Goal: Task Accomplishment & Management: Manage account settings

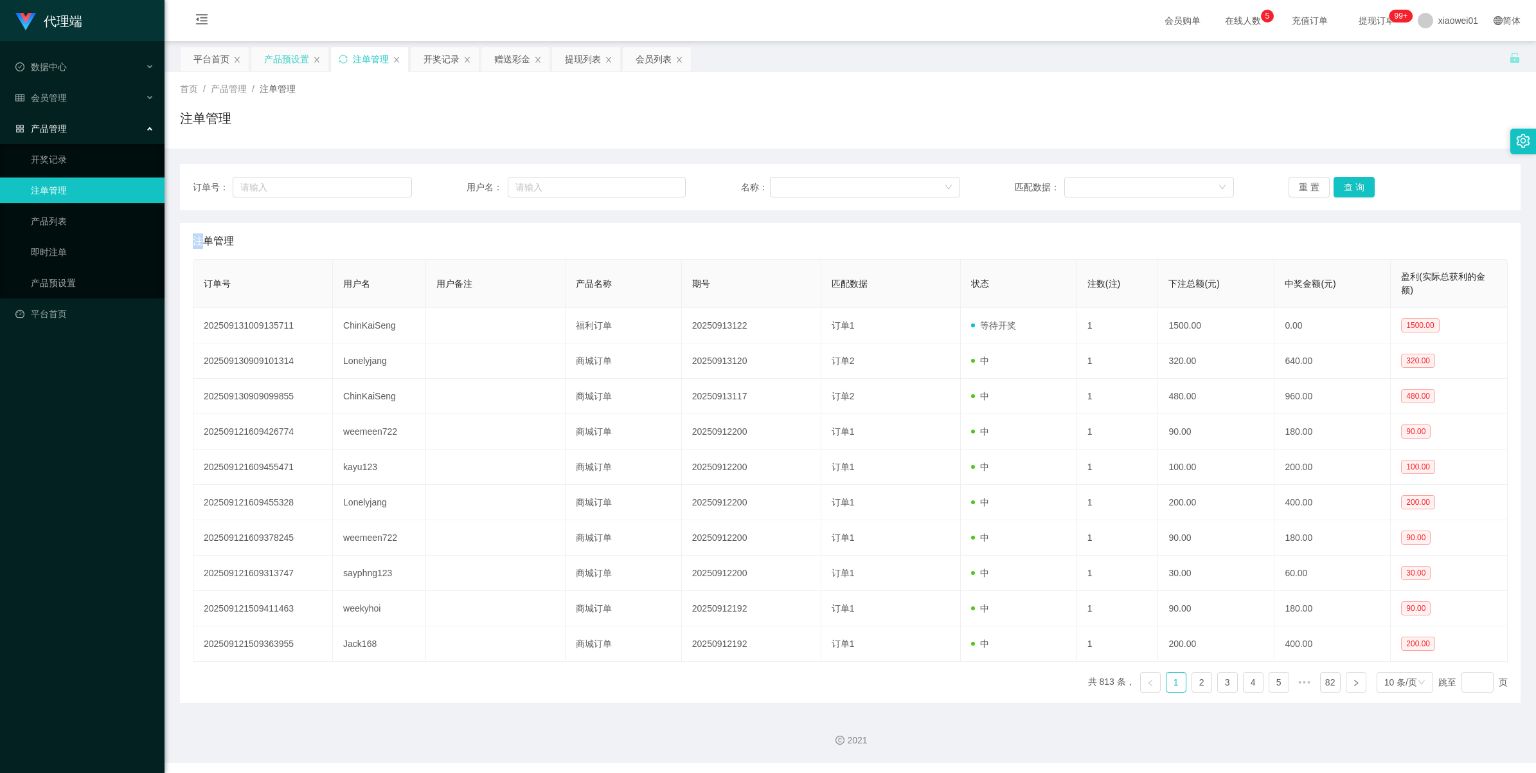
click at [288, 69] on div "产品预设置" at bounding box center [286, 59] width 45 height 24
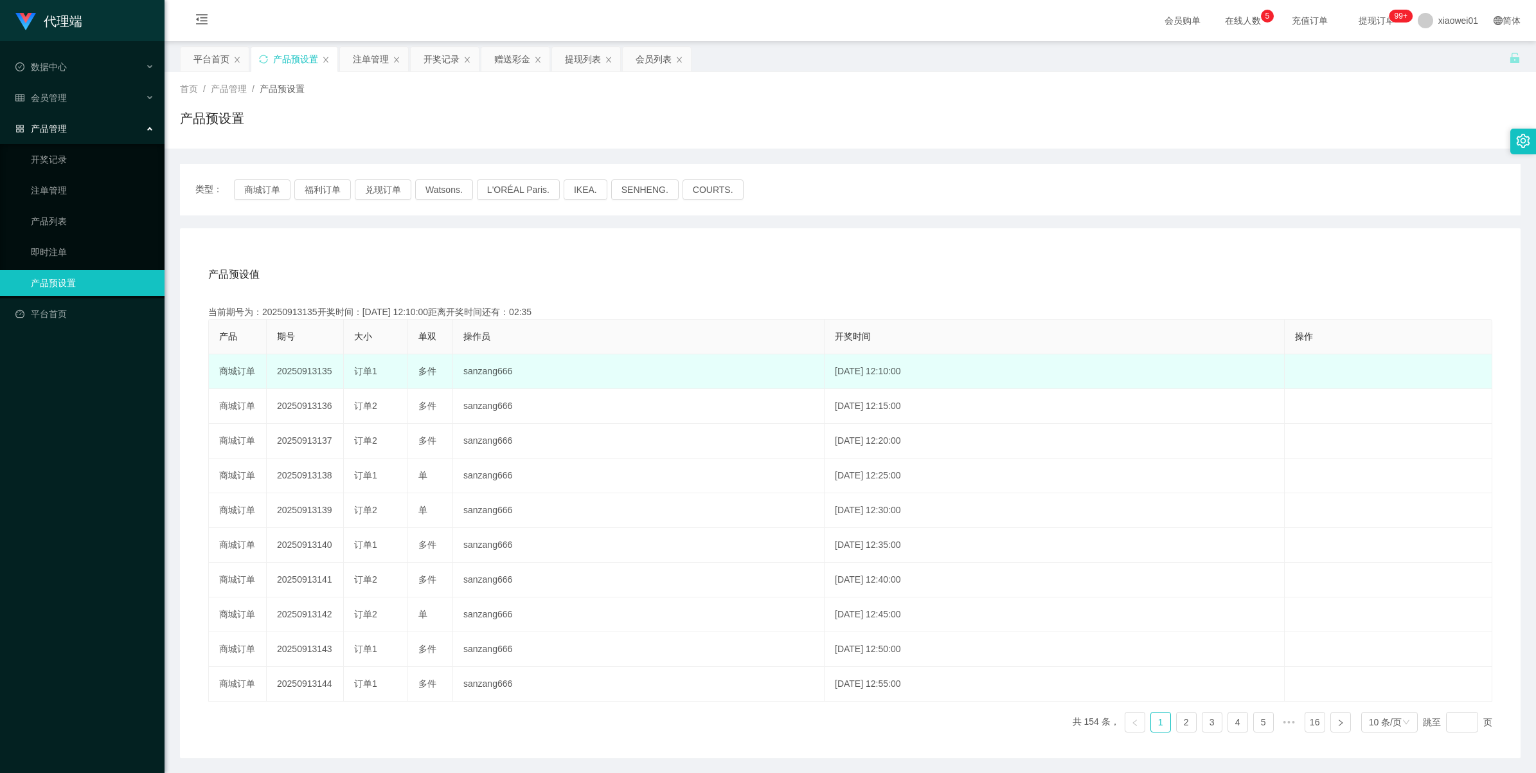
click at [292, 363] on td "20250913135" at bounding box center [305, 371] width 77 height 35
copy td "20250913135"
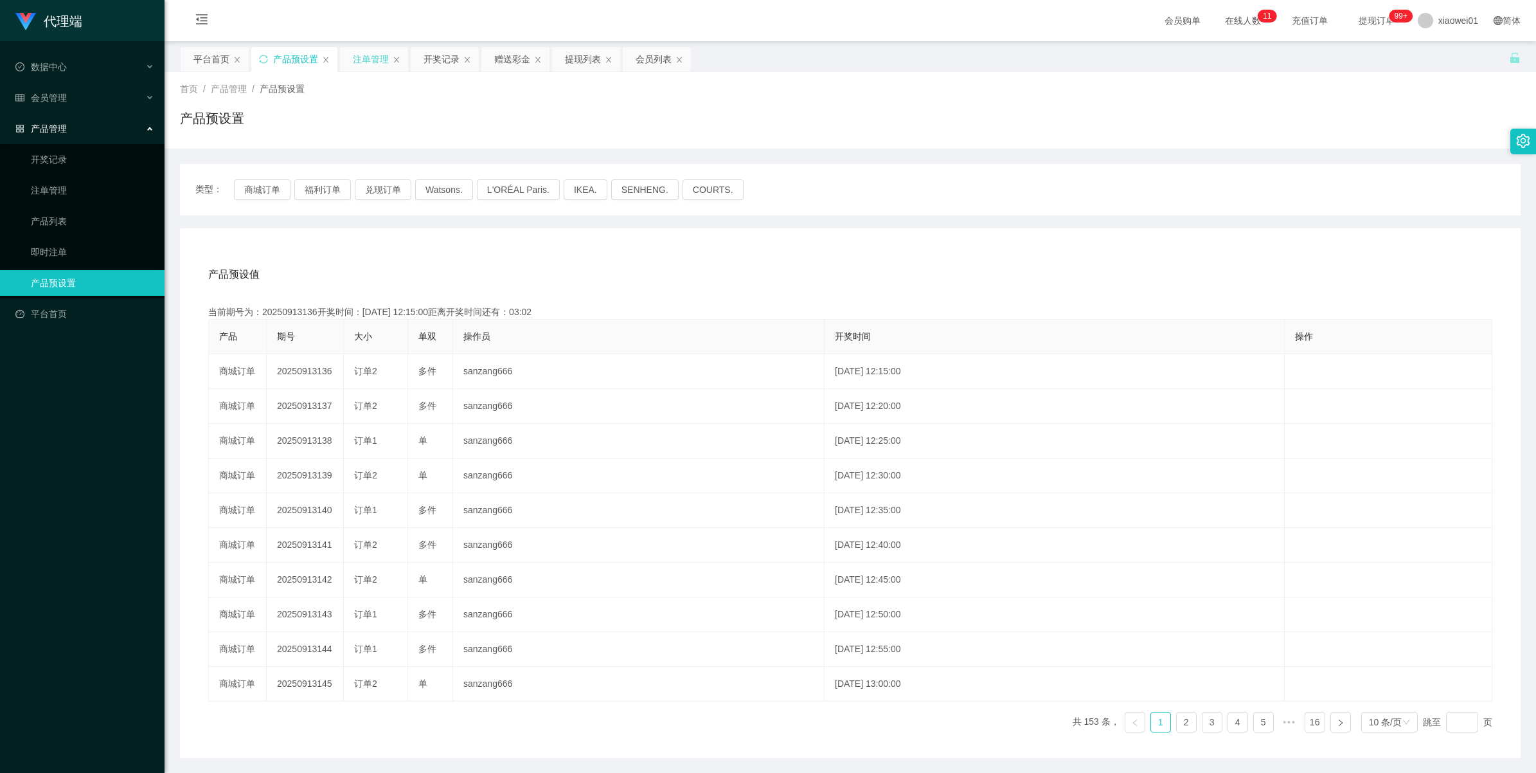
click at [361, 69] on div "注单管理" at bounding box center [371, 59] width 36 height 24
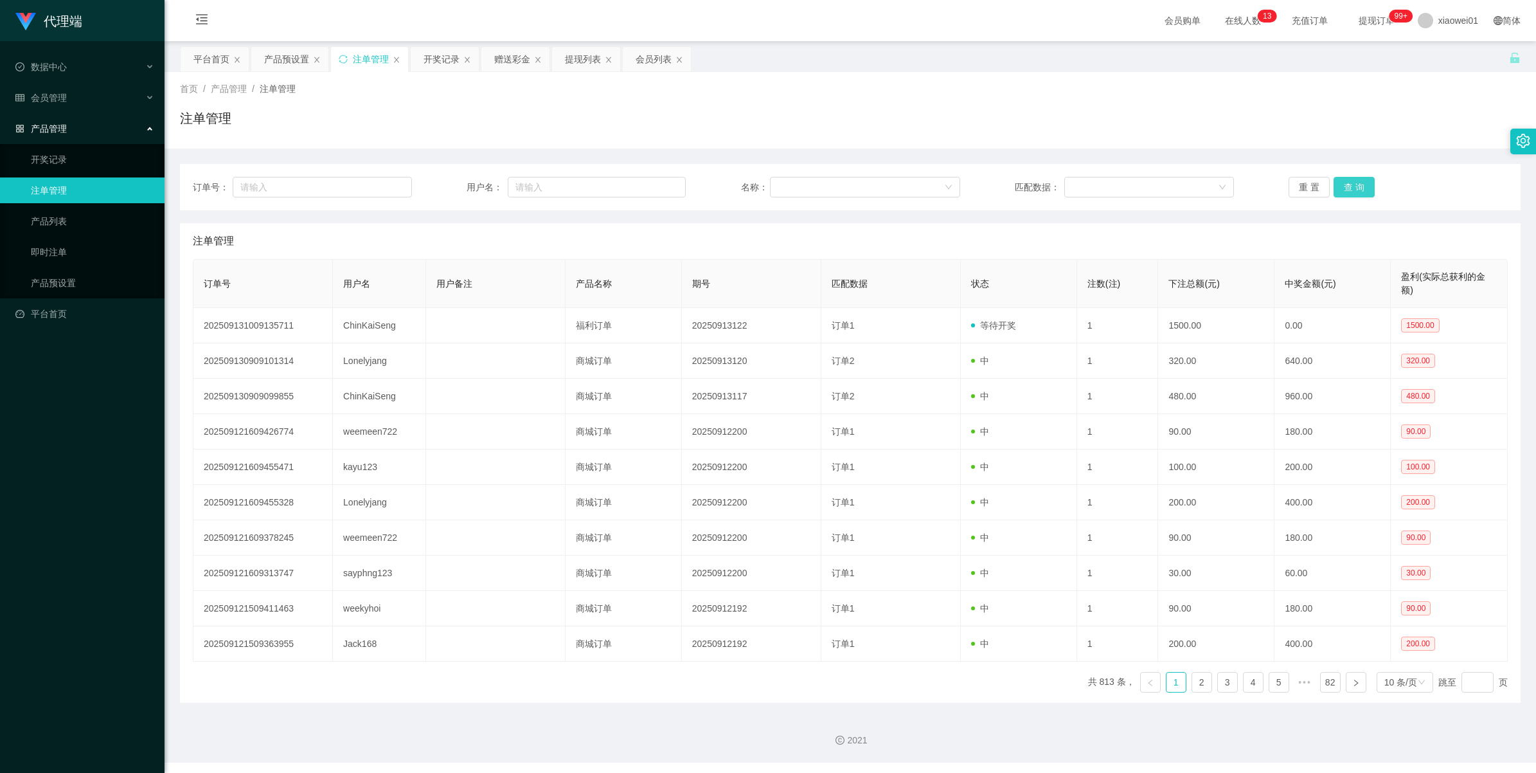
click at [1344, 188] on button "查 询" at bounding box center [1354, 187] width 41 height 21
click at [1344, 188] on div "重 置 查 询" at bounding box center [1398, 187] width 219 height 21
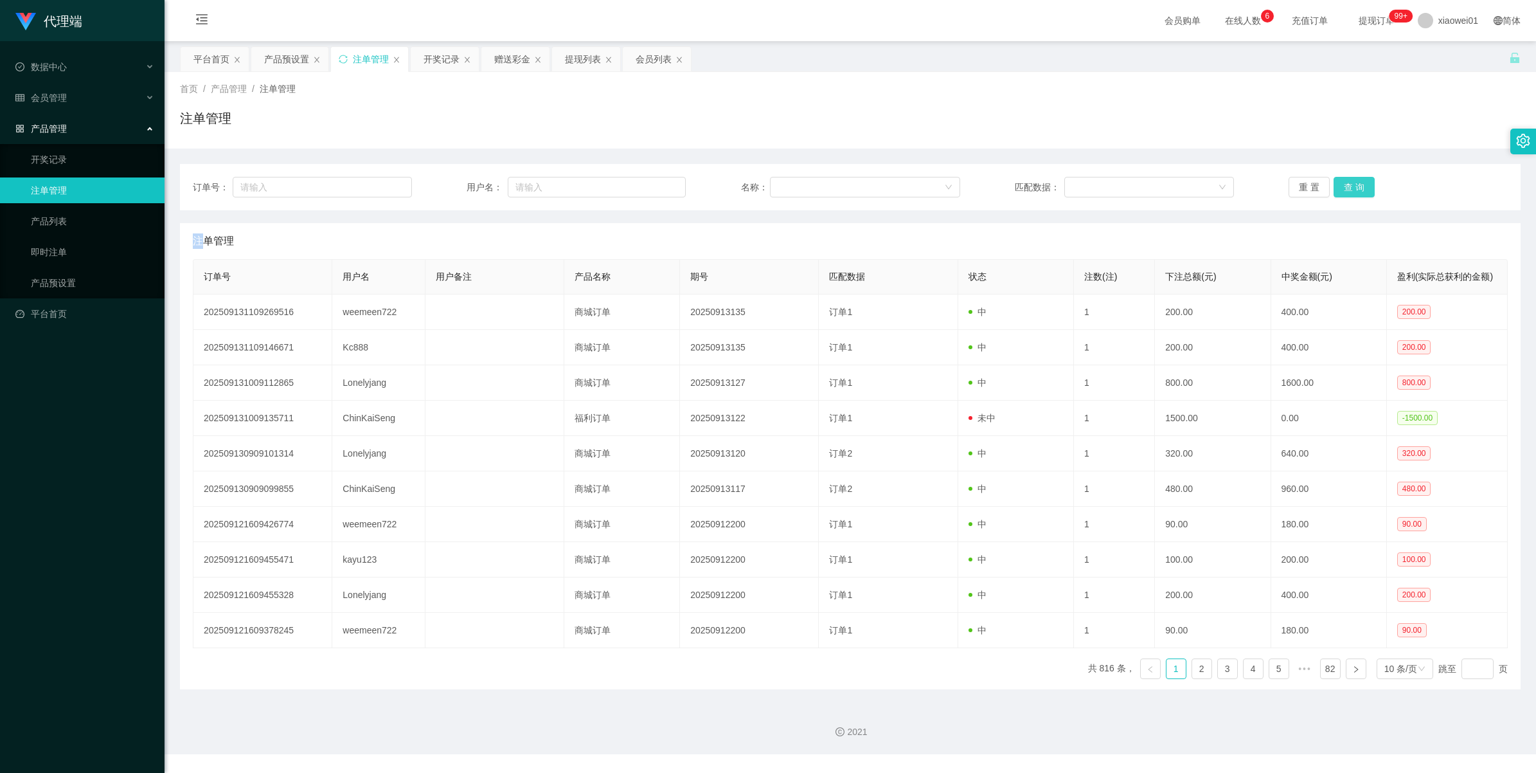
click at [1359, 183] on button "查 询" at bounding box center [1354, 187] width 41 height 21
click at [1359, 183] on div "重 置 查 询" at bounding box center [1398, 187] width 219 height 21
click at [1359, 183] on button "查 询" at bounding box center [1354, 187] width 41 height 21
click at [290, 57] on div "产品预设置" at bounding box center [286, 59] width 45 height 24
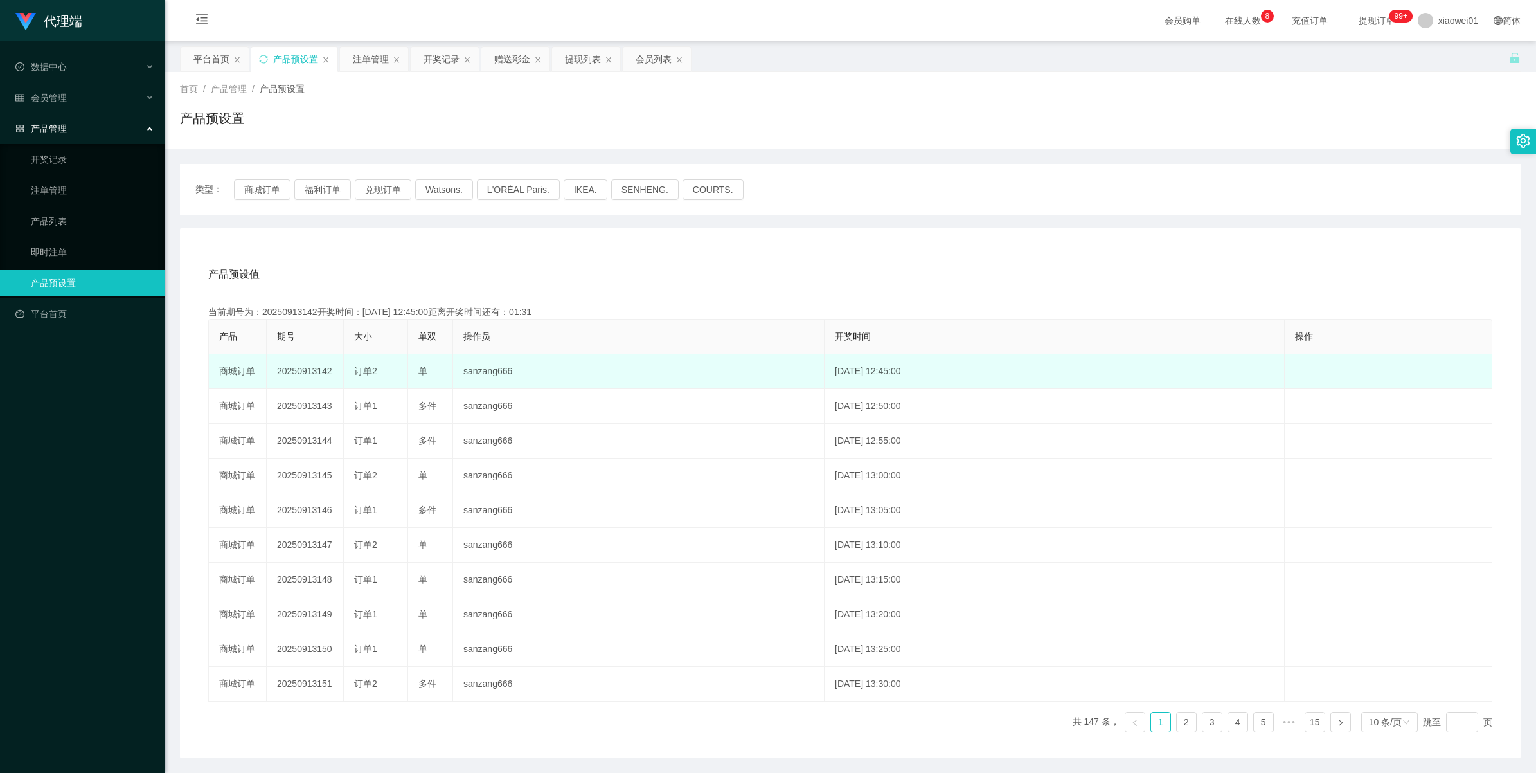
click at [289, 366] on td "20250913142" at bounding box center [305, 371] width 77 height 35
copy td "20250913142"
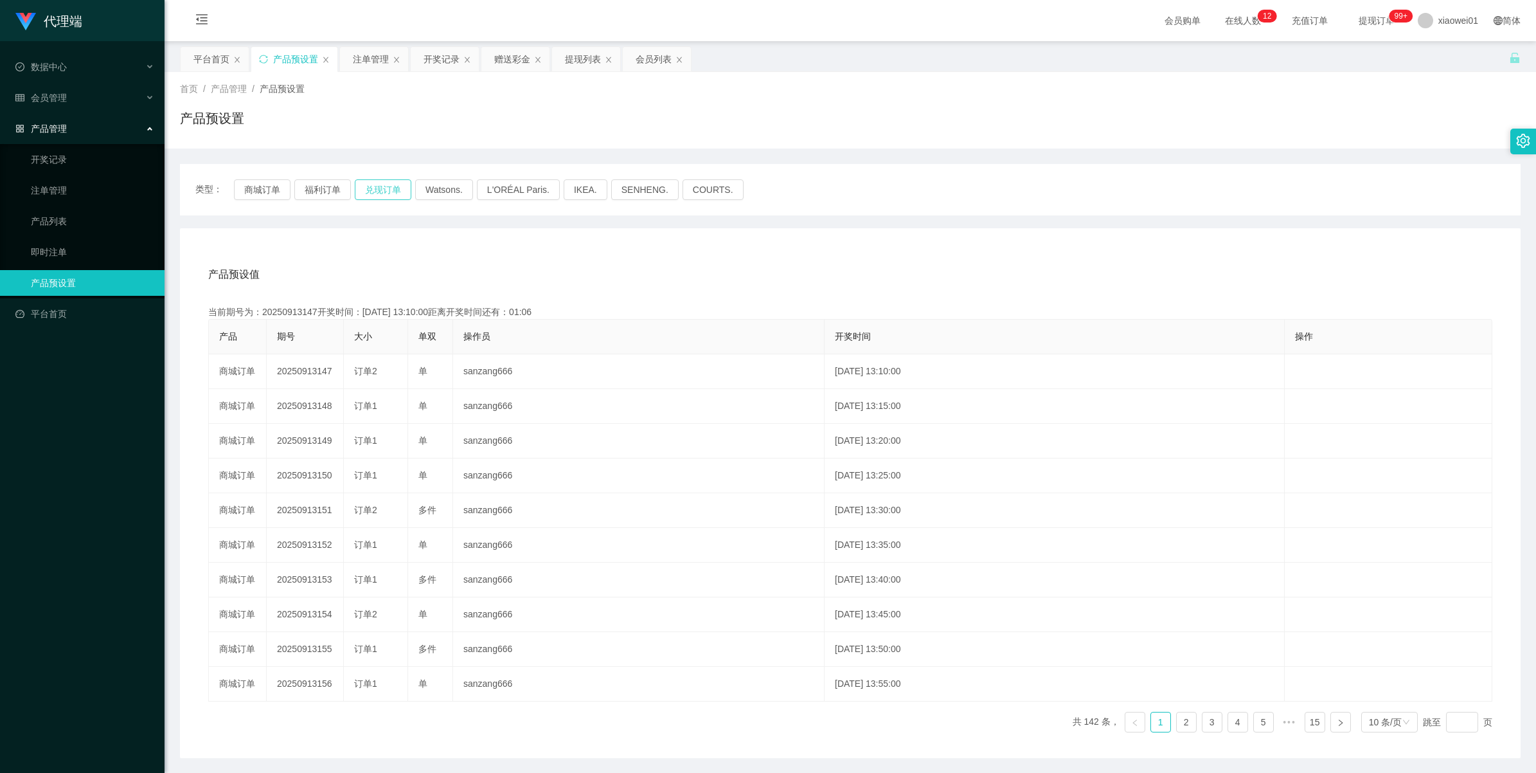
click at [372, 190] on button "兑现订单" at bounding box center [383, 189] width 57 height 21
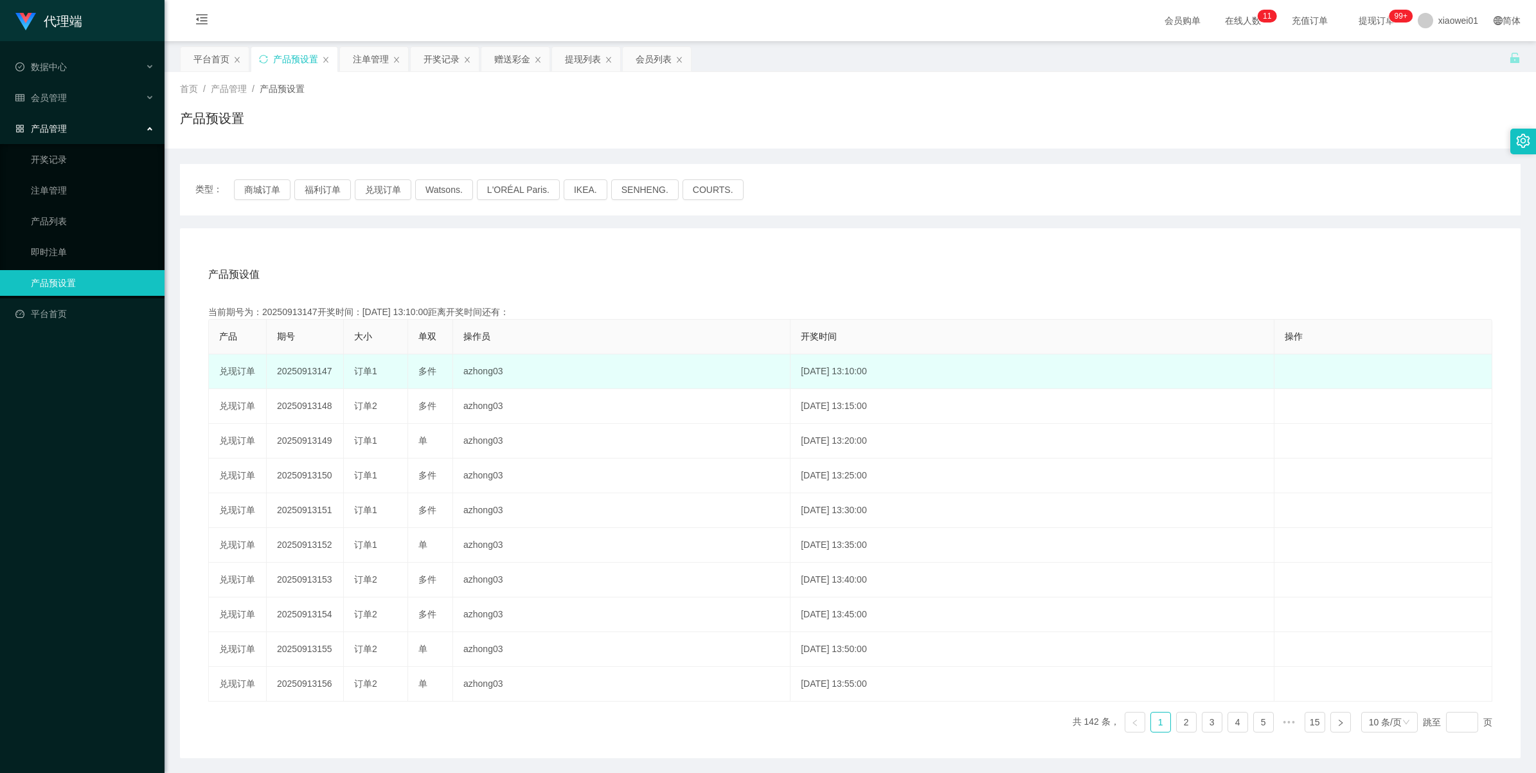
click at [317, 373] on td "20250913147" at bounding box center [305, 371] width 77 height 35
copy td "20250913147"
